Goal: Navigation & Orientation: Find specific page/section

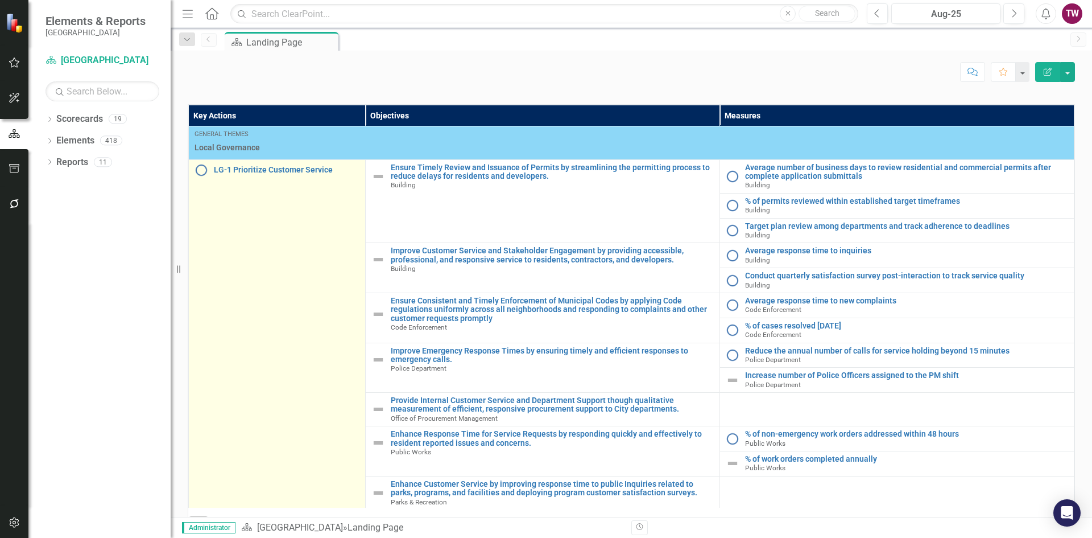
scroll to position [280, 0]
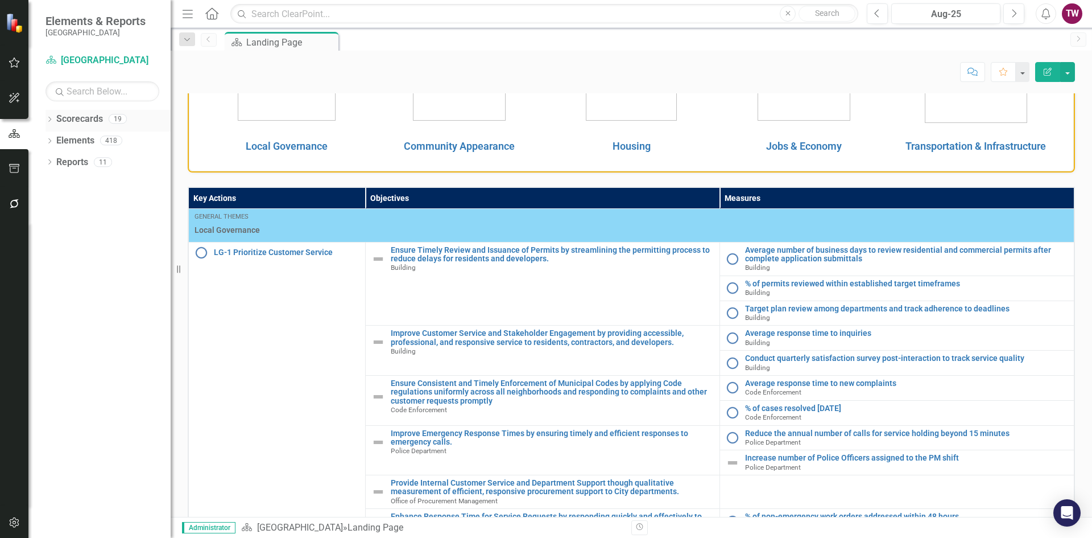
click at [49, 117] on icon at bounding box center [49, 119] width 3 height 5
click at [56, 139] on icon at bounding box center [56, 140] width 3 height 6
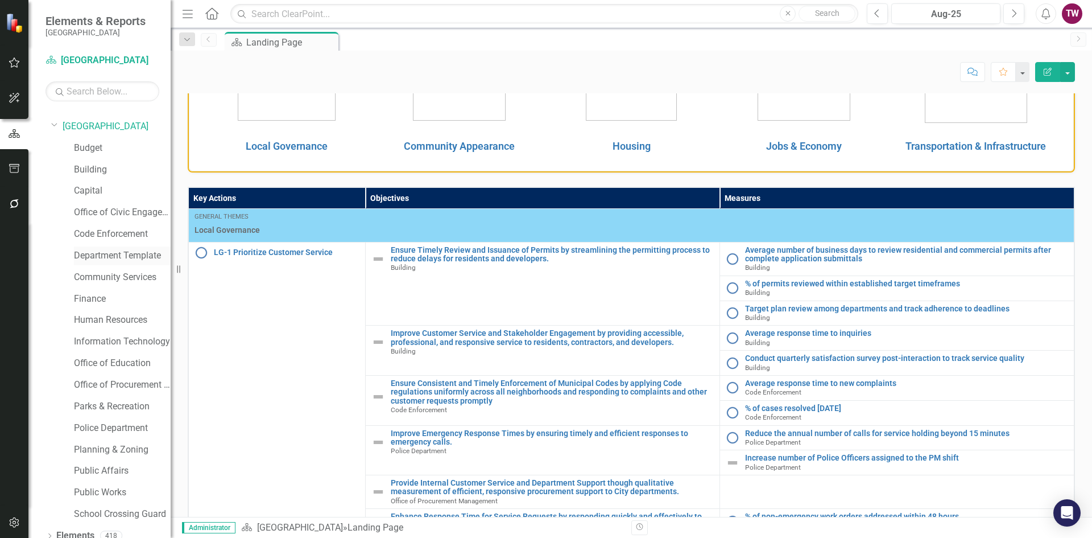
scroll to position [0, 0]
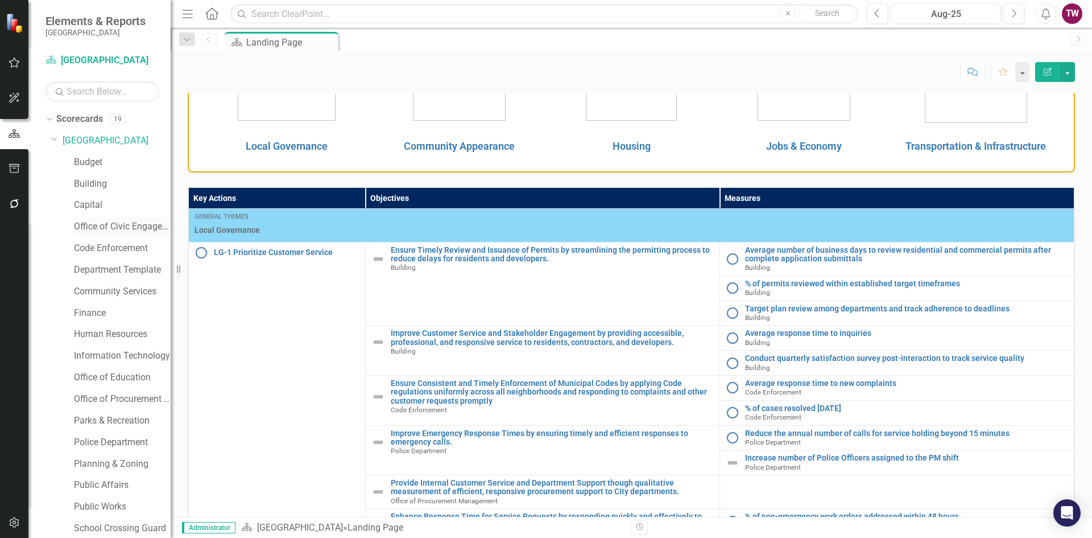
click at [119, 225] on link "Office of Civic Engagement" at bounding box center [122, 226] width 97 height 13
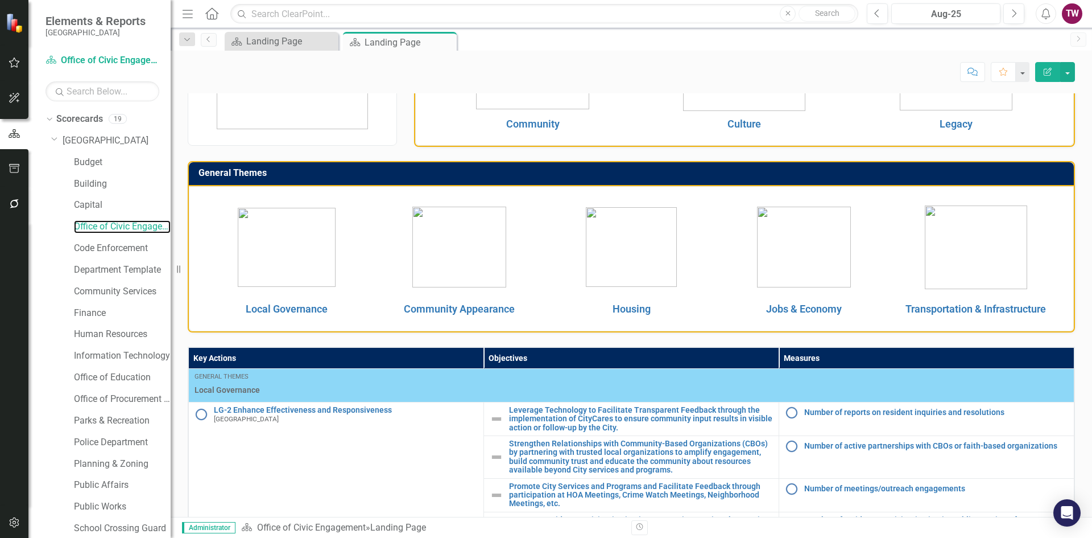
scroll to position [284, 0]
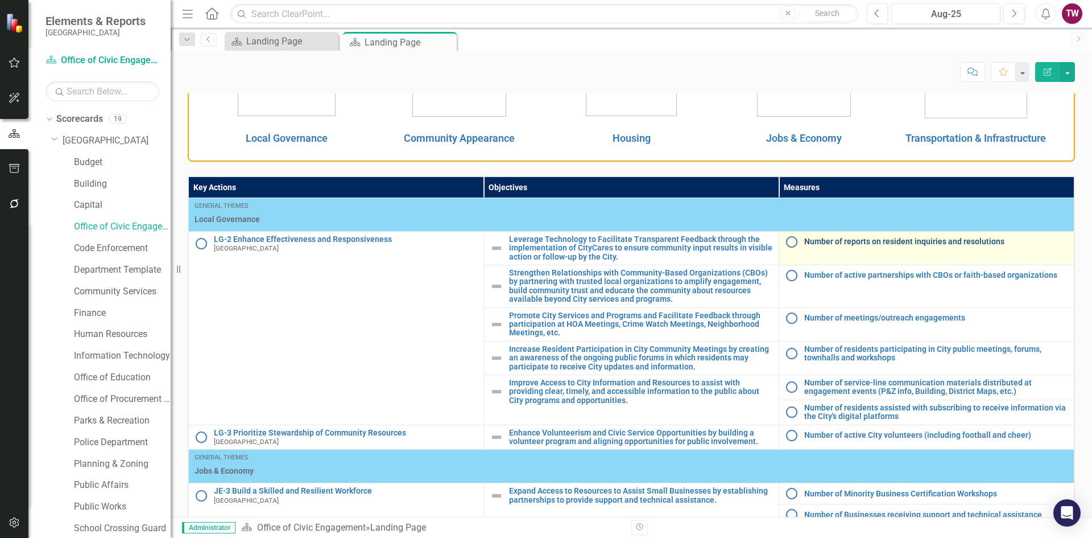
click at [900, 246] on link "Number of reports on resident inquiries and resolutions" at bounding box center [936, 241] width 264 height 9
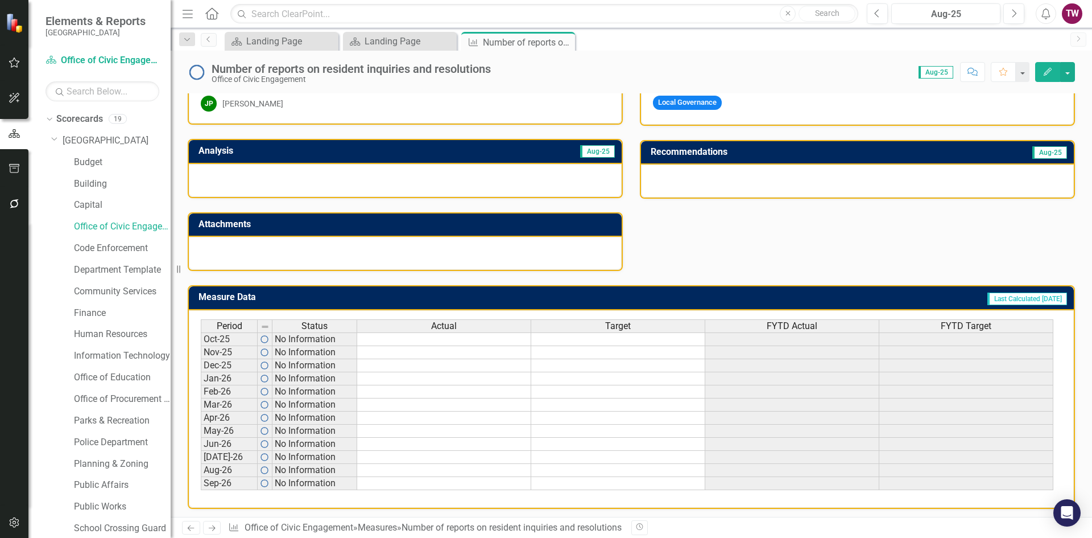
scroll to position [267, 0]
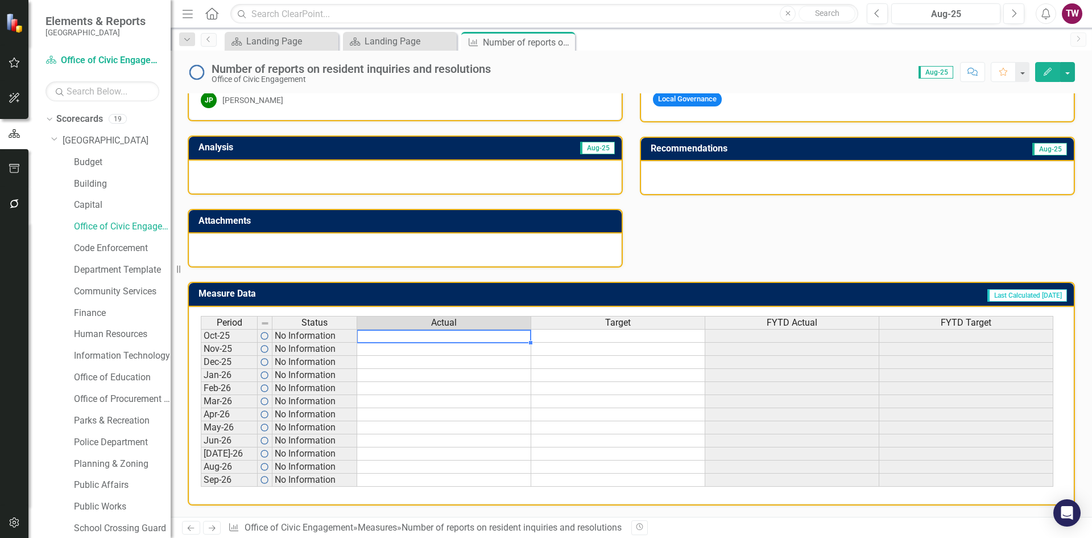
click at [464, 339] on td at bounding box center [444, 336] width 174 height 14
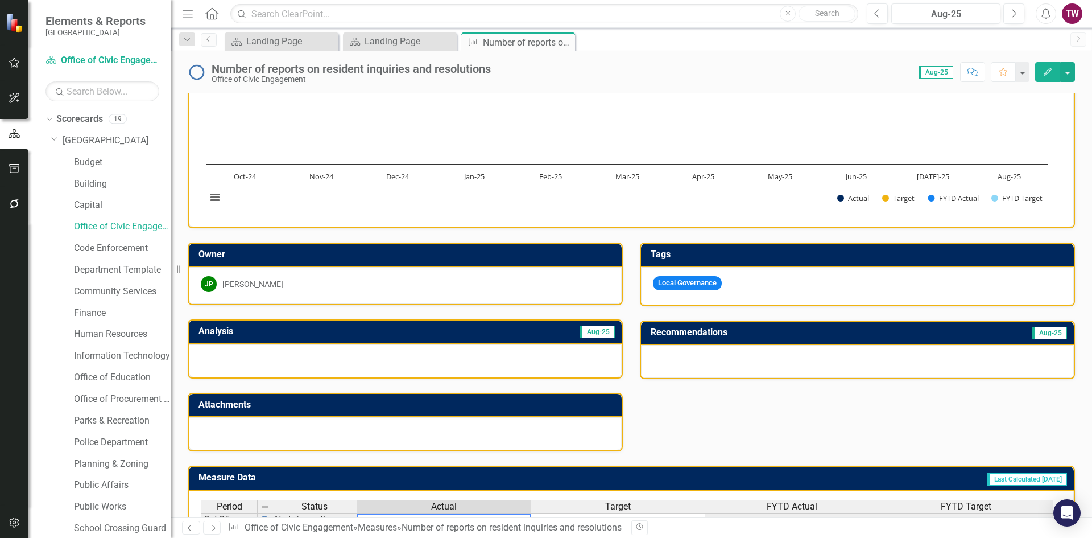
scroll to position [171, 0]
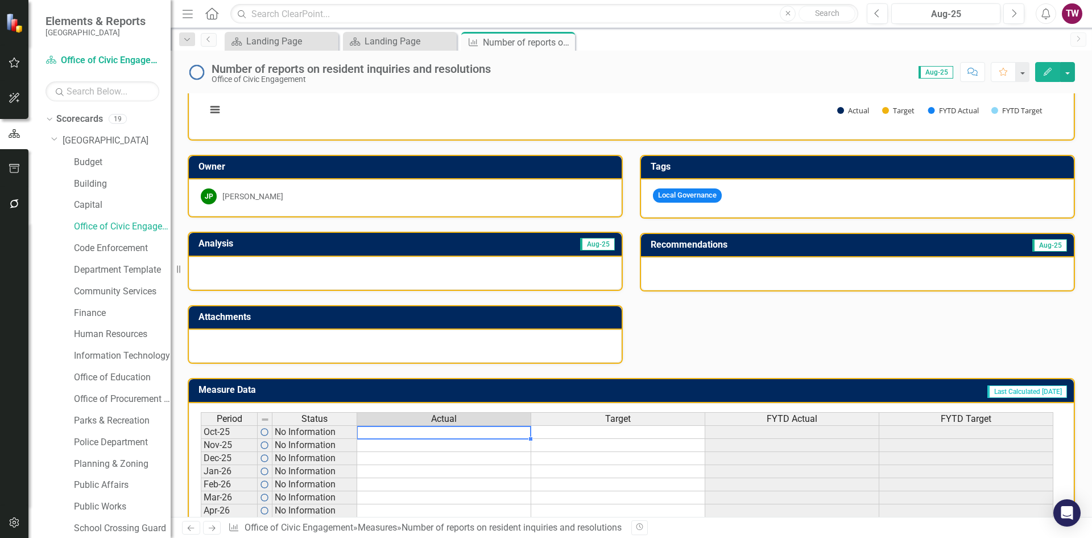
click at [396, 269] on div at bounding box center [405, 273] width 433 height 33
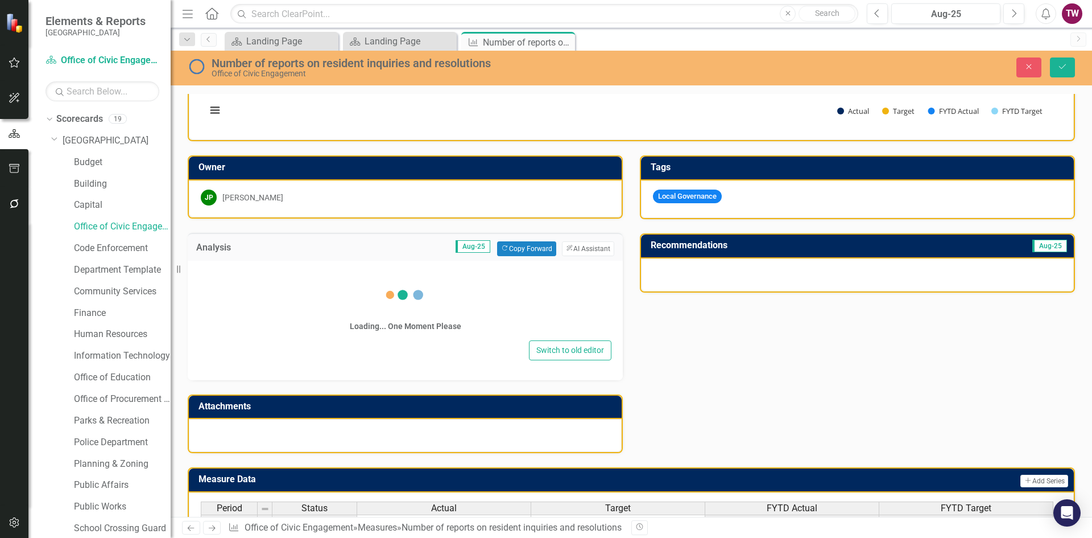
click at [396, 269] on div "Loading... One Moment Please" at bounding box center [405, 303] width 412 height 68
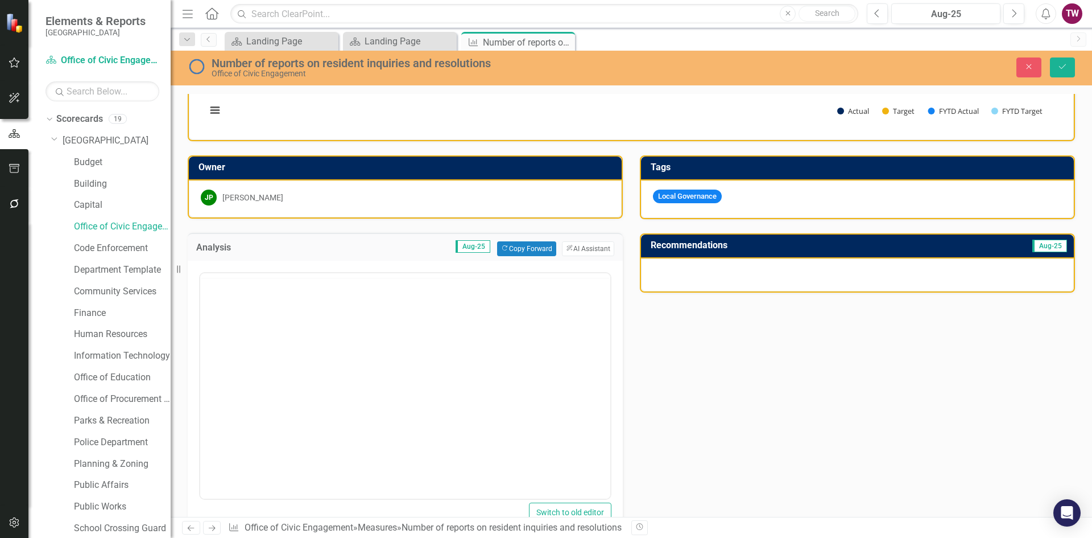
scroll to position [0, 0]
click at [101, 492] on link "Public Affairs" at bounding box center [122, 484] width 97 height 13
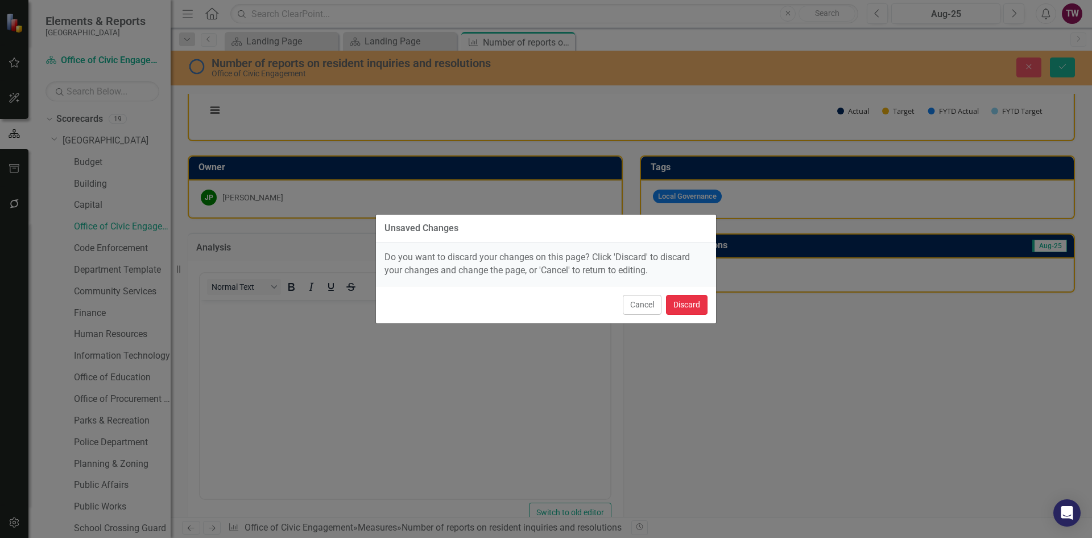
click at [678, 299] on button "Discard" at bounding box center [687, 305] width 42 height 20
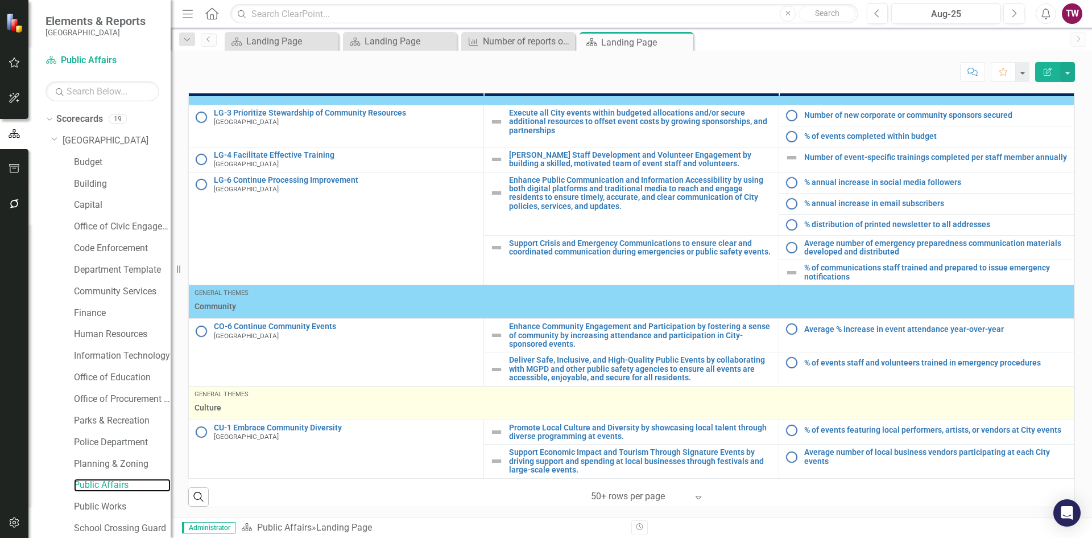
scroll to position [387, 0]
